Goal: Browse casually: Explore the website without a specific task or goal

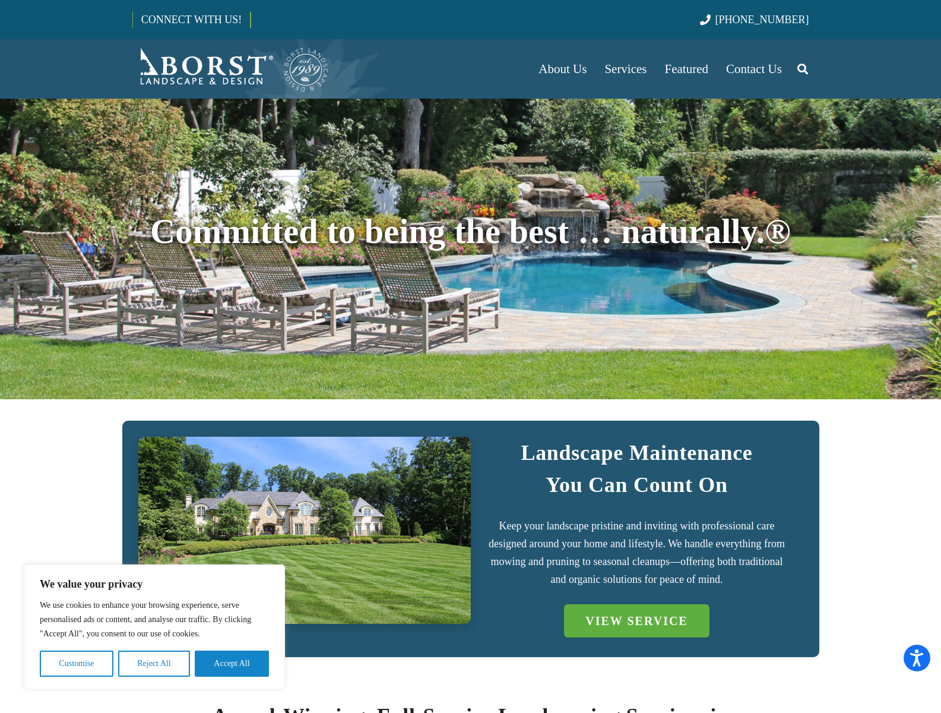
click at [154, 663] on button "Reject All" at bounding box center [154, 663] width 72 height 26
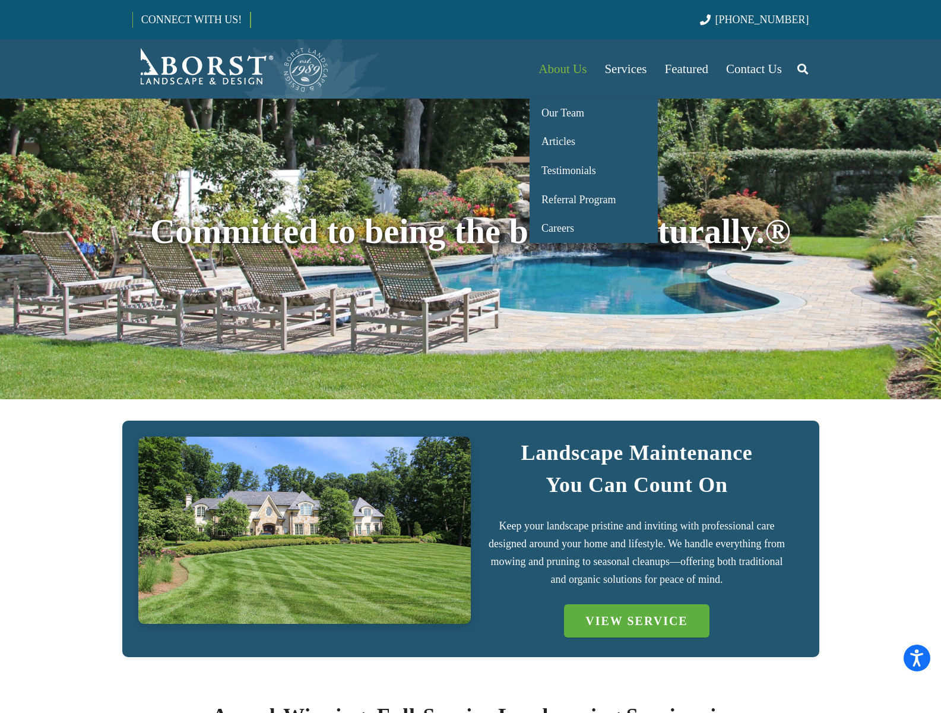
click at [562, 69] on span "About Us" at bounding box center [563, 69] width 48 height 14
